Goal: Information Seeking & Learning: Learn about a topic

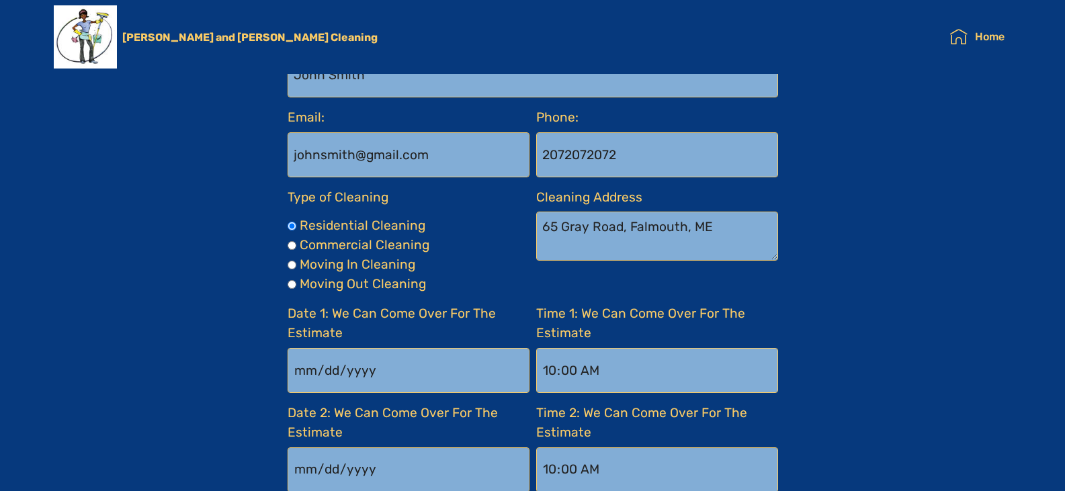
scroll to position [1305, 0]
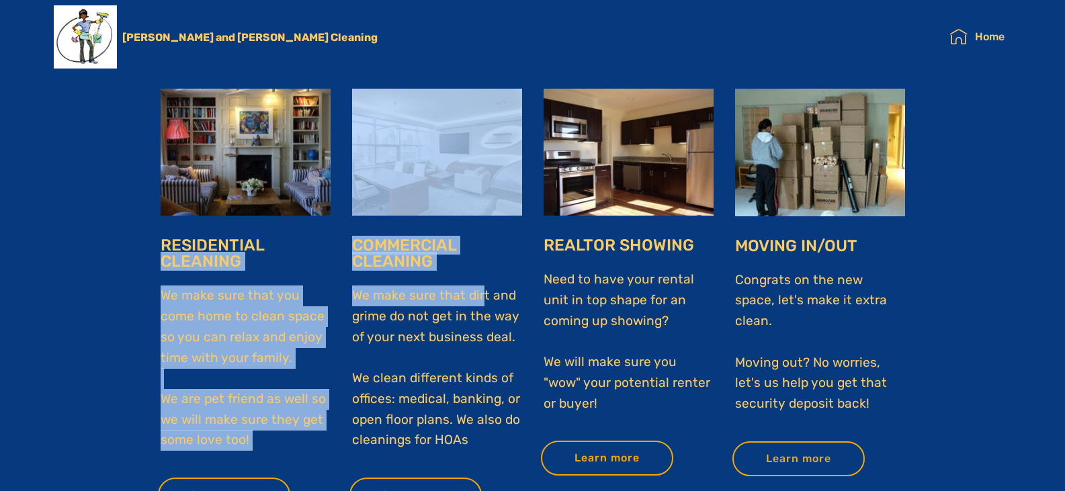
drag, startPoint x: 430, startPoint y: 270, endPoint x: 483, endPoint y: 274, distance: 52.6
click at [482, 272] on div "Our Services RESIDENTIAL CLEANING We make sure that you come home to clean spac…" at bounding box center [533, 254] width 766 height 540
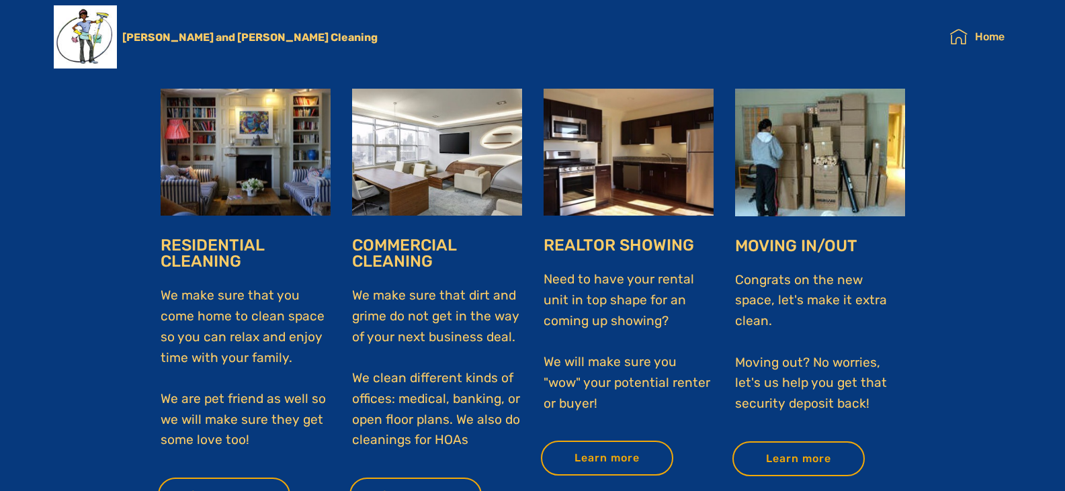
drag, startPoint x: 484, startPoint y: 275, endPoint x: 510, endPoint y: 309, distance: 42.2
click at [485, 276] on p "We make sure that dirt and grime do not get in the way of your next business de…" at bounding box center [437, 360] width 170 height 181
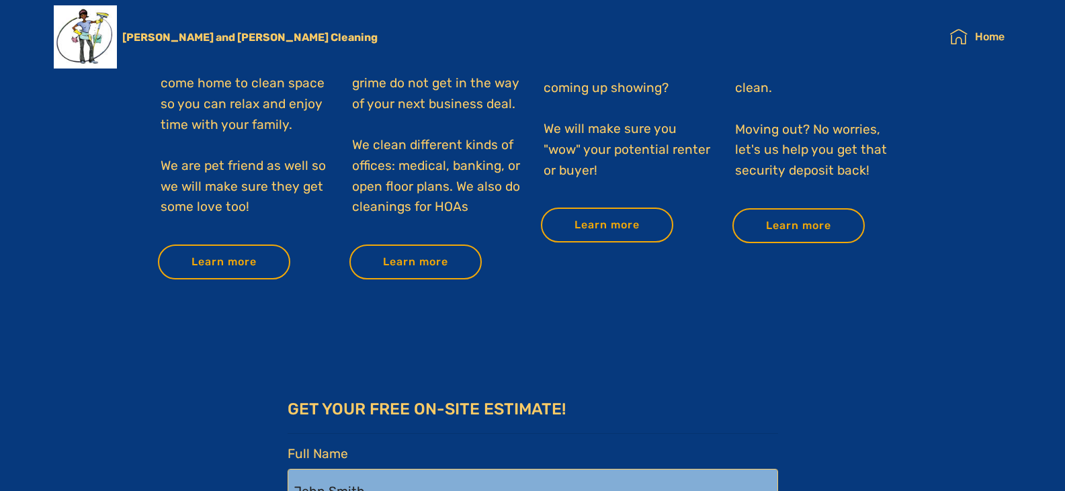
scroll to position [1531, 0]
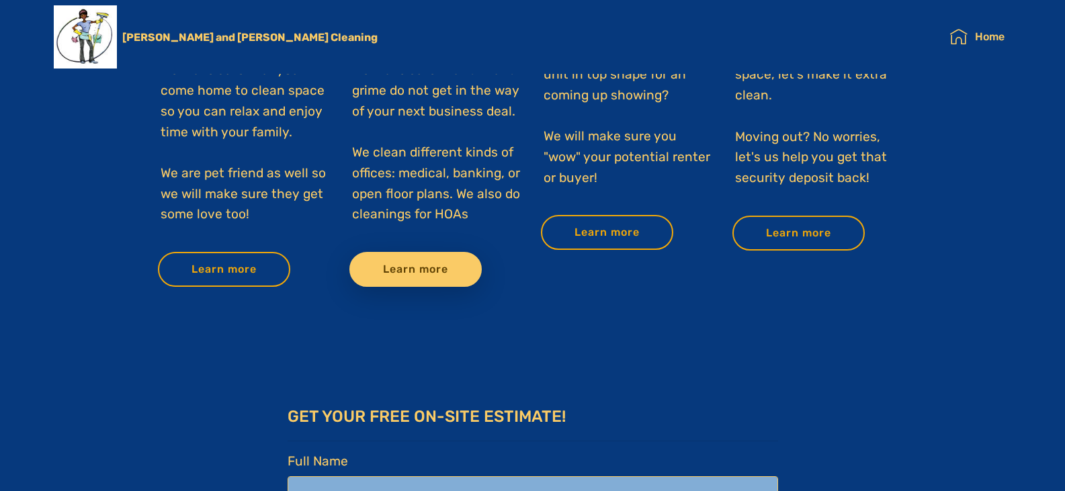
click at [426, 275] on link "Learn more" at bounding box center [416, 269] width 132 height 35
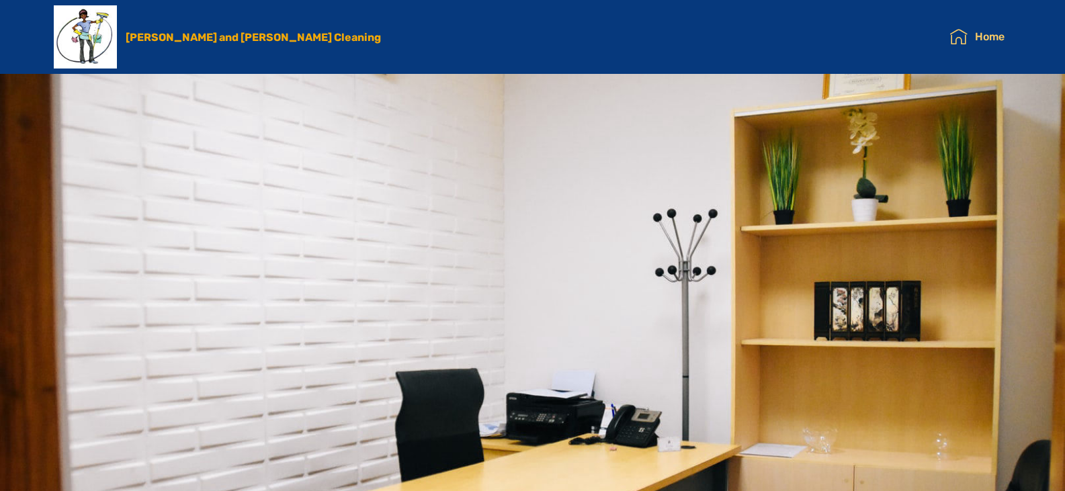
click at [149, 39] on link "[PERSON_NAME] and [PERSON_NAME] Cleaning" at bounding box center [264, 37] width 277 height 13
